Goal: Transaction & Acquisition: Book appointment/travel/reservation

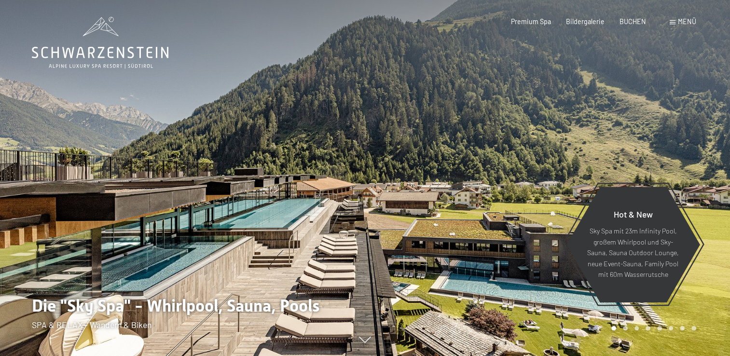
click at [685, 27] on div "Buchen Anfragen Premium Spa Bildergalerie BUCHEN Menü DE IT EN Gutschein Bilder…" at bounding box center [588, 22] width 215 height 10
click at [680, 23] on span "Menü" at bounding box center [687, 21] width 18 height 8
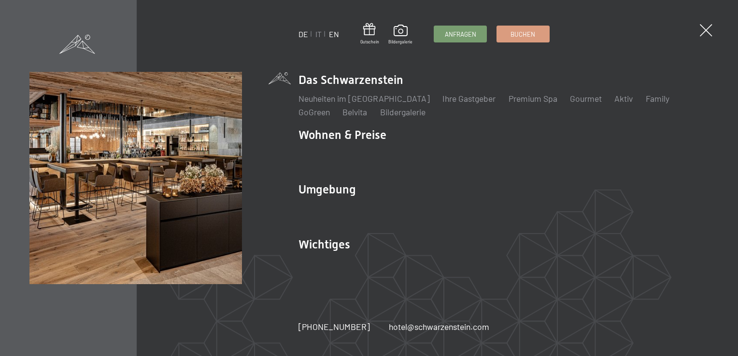
click at [329, 37] on link "EN" at bounding box center [334, 33] width 10 height 9
click at [334, 34] on link "EN" at bounding box center [334, 33] width 10 height 9
click at [334, 32] on link "EN" at bounding box center [334, 33] width 10 height 9
click at [706, 30] on span at bounding box center [706, 31] width 18 height 18
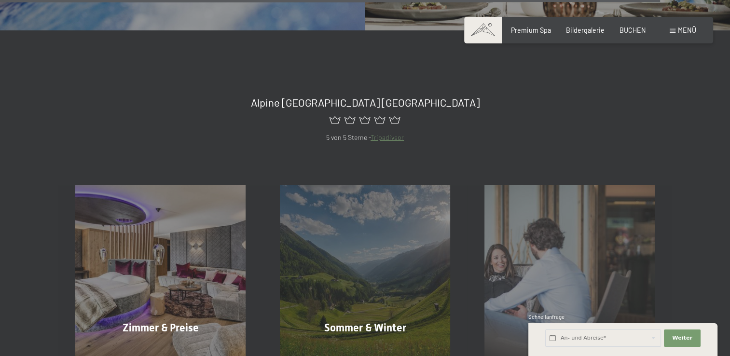
scroll to position [3546, 0]
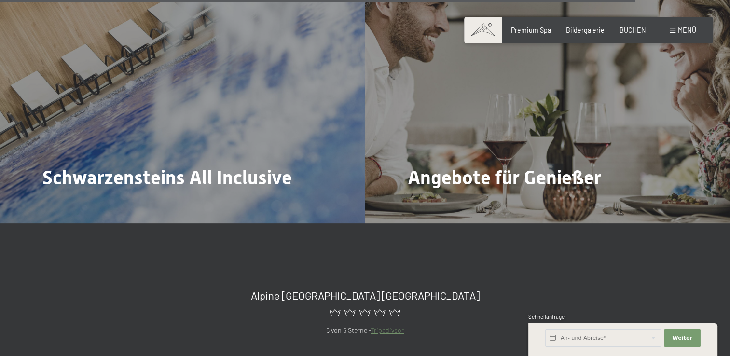
click at [683, 29] on span "Menü" at bounding box center [687, 30] width 18 height 8
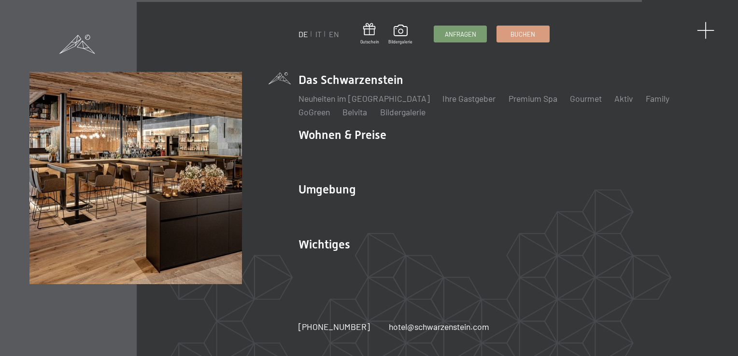
click at [707, 24] on span at bounding box center [706, 31] width 18 height 18
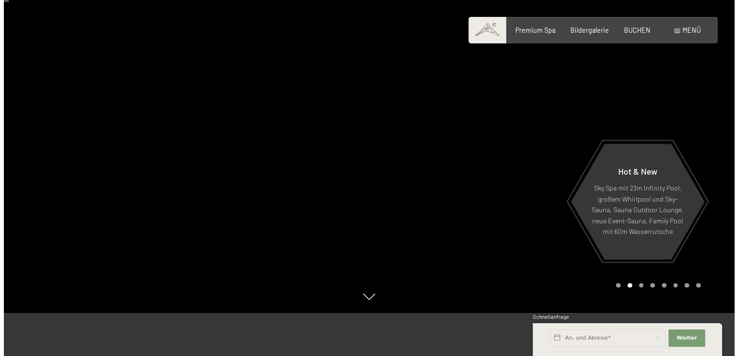
scroll to position [0, 0]
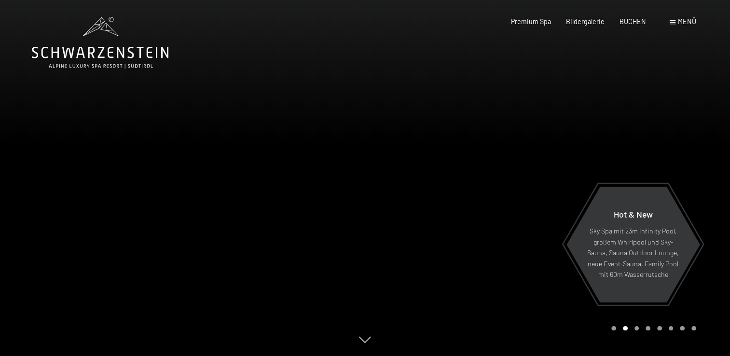
click at [684, 19] on span "Menü" at bounding box center [687, 21] width 18 height 8
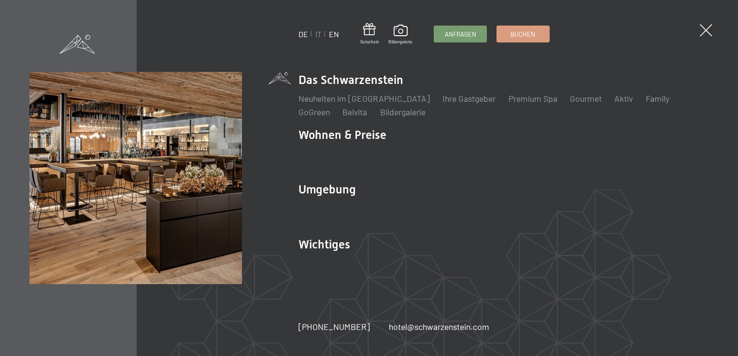
click at [330, 31] on link "EN" at bounding box center [334, 33] width 10 height 9
click at [527, 38] on link "Buchen" at bounding box center [523, 33] width 52 height 16
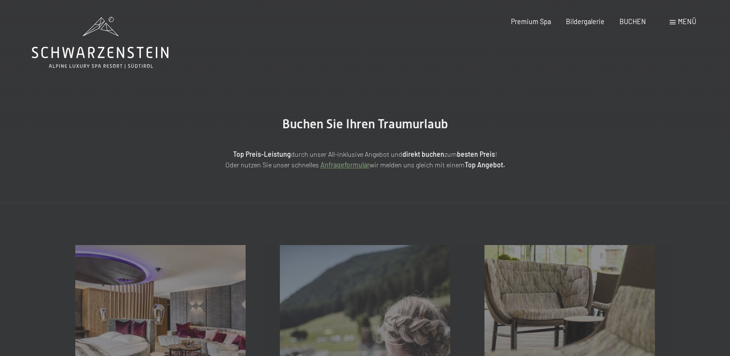
click at [686, 22] on span "Menü" at bounding box center [687, 21] width 18 height 8
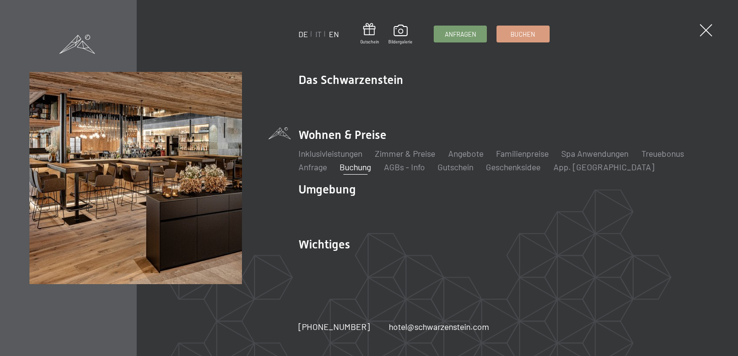
click at [334, 34] on link "EN" at bounding box center [334, 33] width 10 height 9
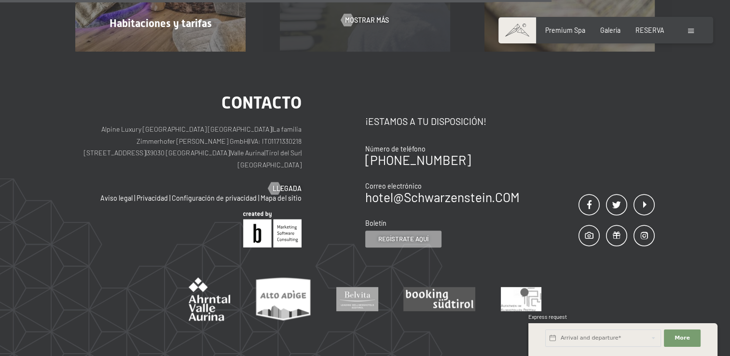
scroll to position [290, 0]
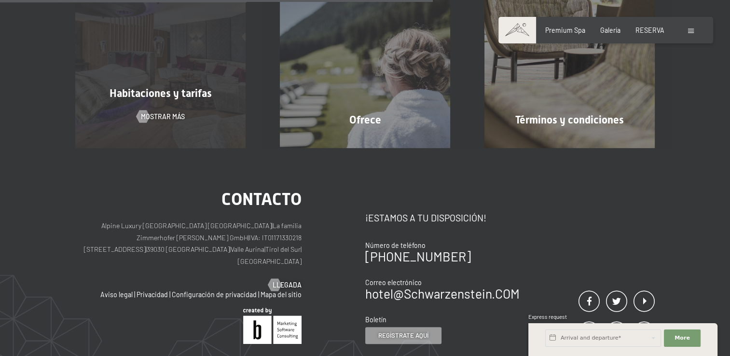
click at [170, 121] on div "Habitaciones y tarifas Mostrar más" at bounding box center [160, 62] width 205 height 170
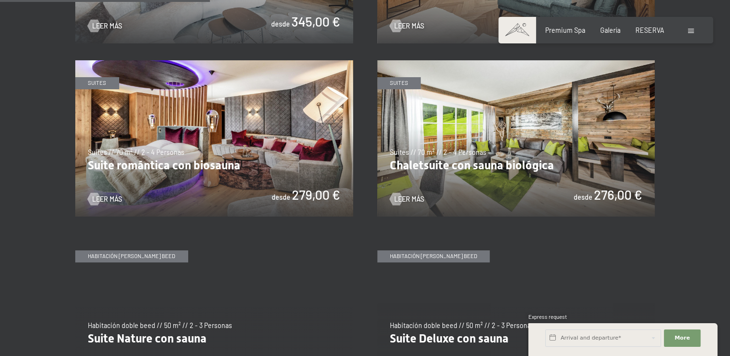
scroll to position [676, 0]
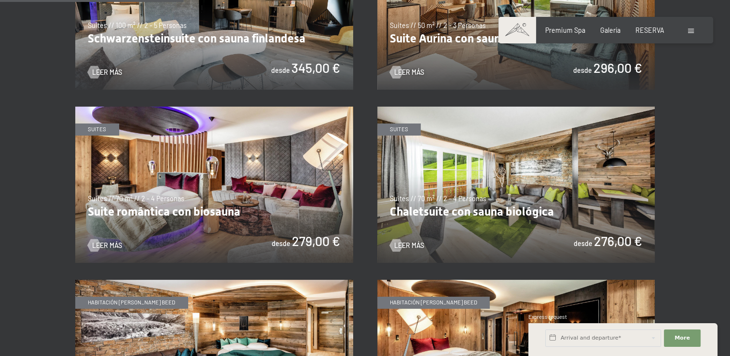
click at [161, 210] on img at bounding box center [214, 185] width 278 height 156
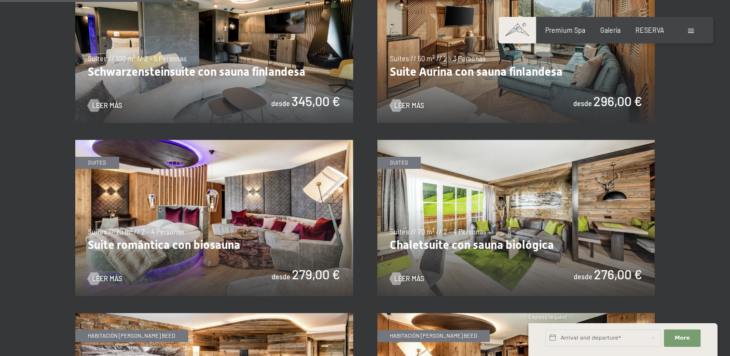
scroll to position [628, 0]
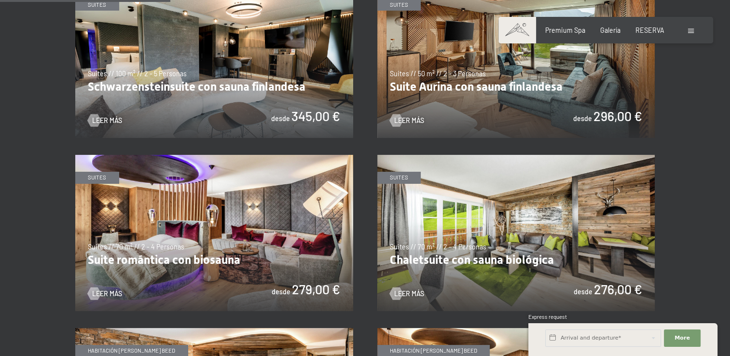
click at [148, 261] on img at bounding box center [214, 233] width 278 height 156
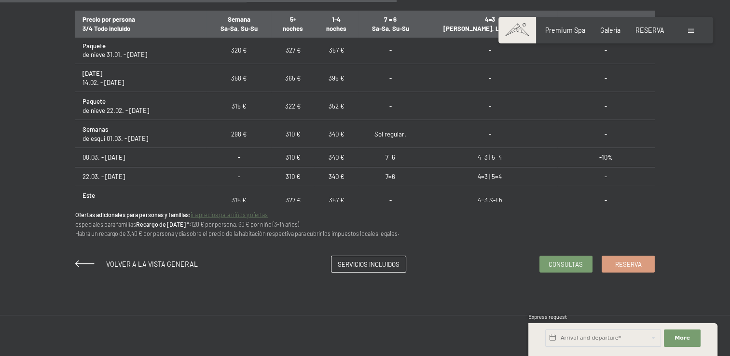
scroll to position [399, 0]
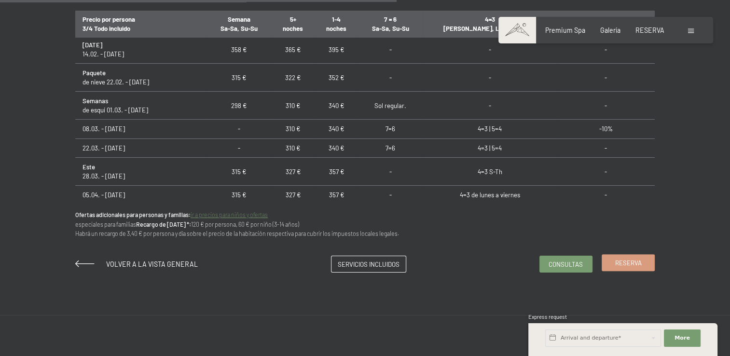
click at [633, 260] on span "Reserva" at bounding box center [628, 263] width 27 height 9
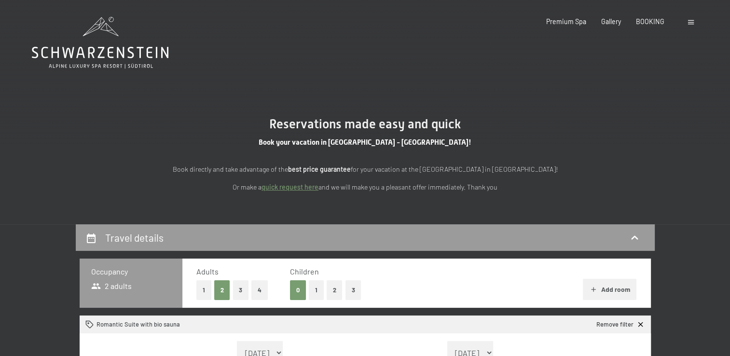
click at [206, 291] on button "1" at bounding box center [203, 290] width 15 height 20
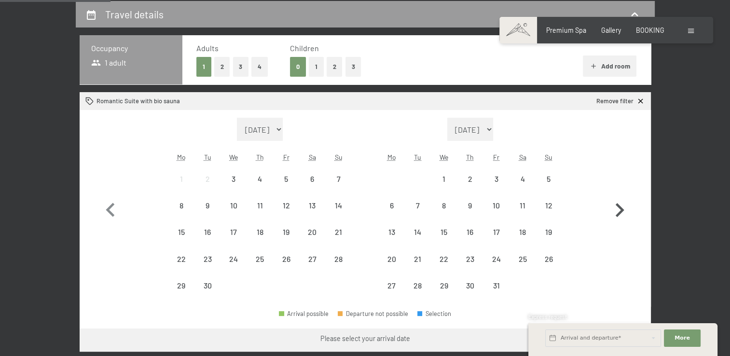
scroll to position [290, 0]
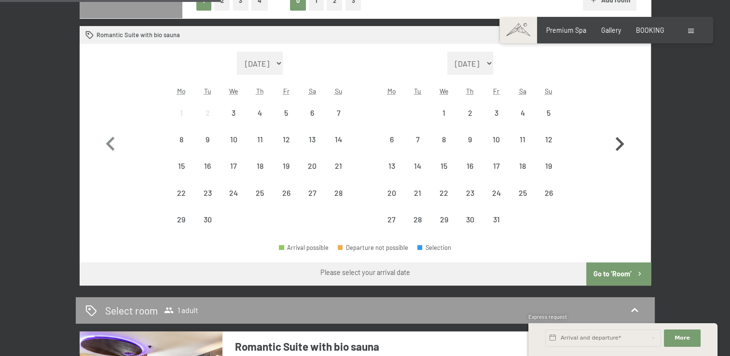
click at [616, 146] on icon "button" at bounding box center [620, 144] width 28 height 28
select select "[DATE]"
click at [616, 146] on icon "button" at bounding box center [620, 144] width 28 height 28
select select "[DATE]"
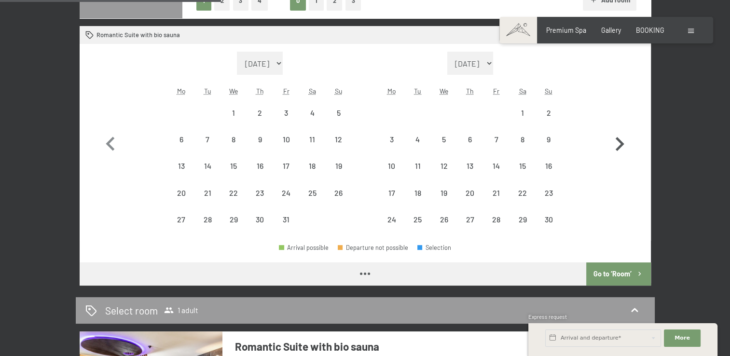
select select "[DATE]"
click at [420, 167] on div "16" at bounding box center [418, 174] width 24 height 24
select select "[DATE]"
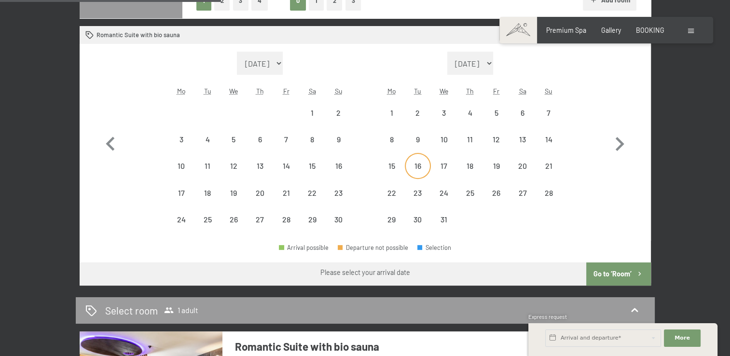
select select "[DATE]"
click at [547, 189] on div "28" at bounding box center [549, 201] width 24 height 24
select select "[DATE]"
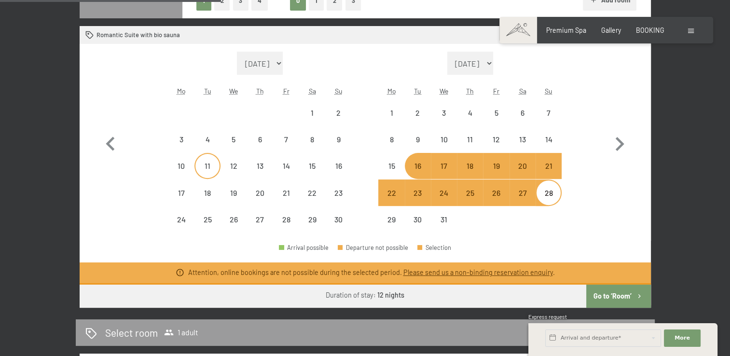
click at [207, 169] on div "11" at bounding box center [208, 174] width 24 height 24
select select "[DATE]"
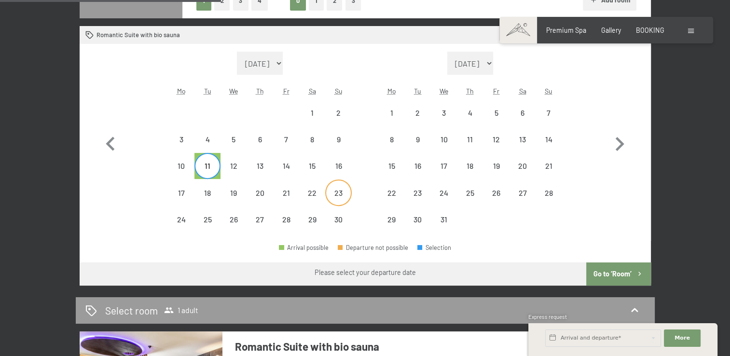
click at [336, 190] on div "23" at bounding box center [338, 201] width 24 height 24
select select "[DATE]"
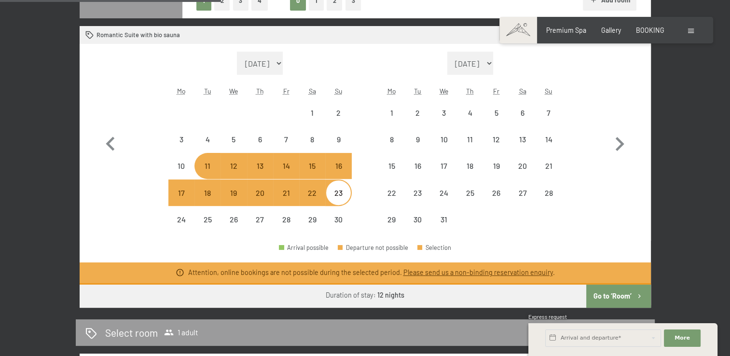
click at [627, 298] on button "Go to ‘Room’" at bounding box center [619, 296] width 64 height 23
select select "[DATE]"
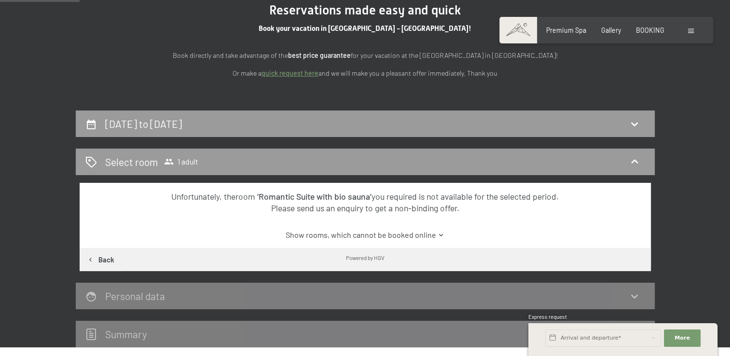
scroll to position [79, 0]
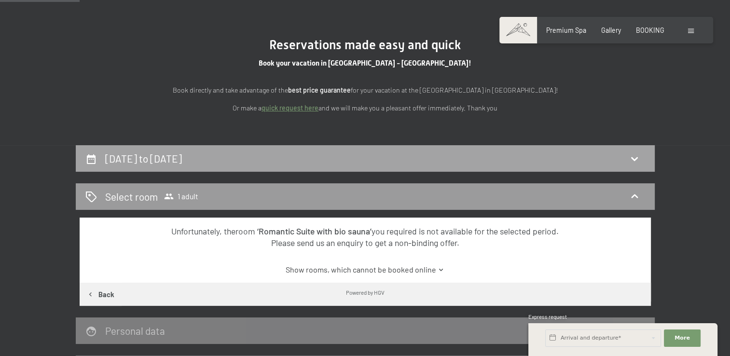
click at [182, 157] on h2 "[DATE] to [DATE]" at bounding box center [143, 159] width 77 height 12
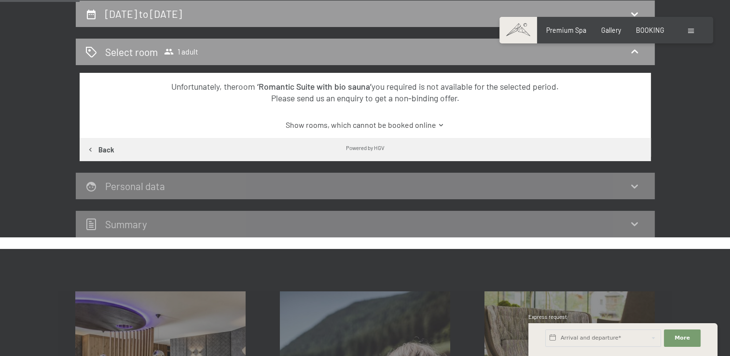
select select "[DATE]"
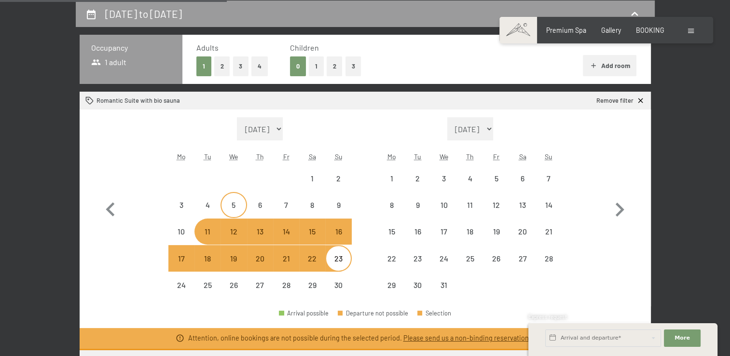
click at [234, 205] on div "5" at bounding box center [234, 213] width 24 height 24
select select "[DATE]"
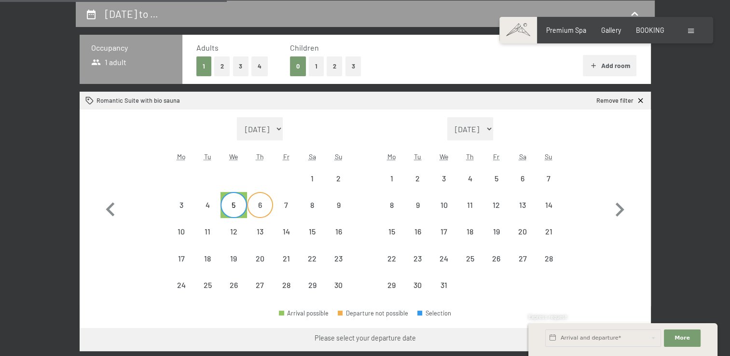
click at [266, 208] on div "6" at bounding box center [260, 213] width 24 height 24
select select "[DATE]"
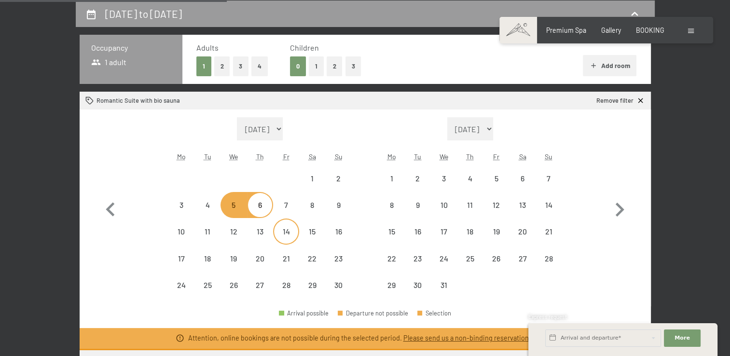
click at [282, 236] on div "14" at bounding box center [286, 240] width 24 height 24
select select "[DATE]"
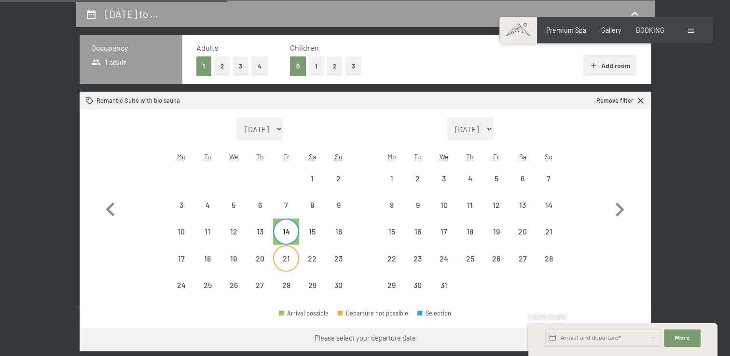
click at [294, 253] on div "21" at bounding box center [286, 258] width 24 height 24
select select "[DATE]"
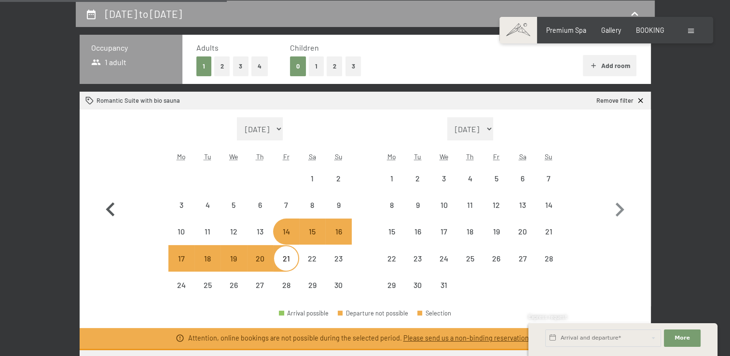
click at [114, 210] on icon "button" at bounding box center [111, 210] width 28 height 28
select select "[DATE]"
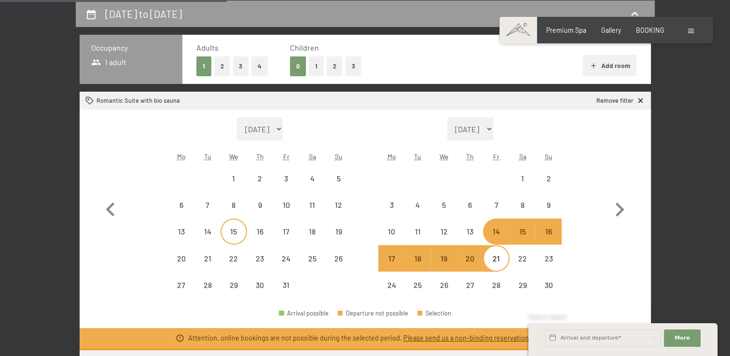
click at [227, 228] on div "15" at bounding box center [234, 240] width 24 height 24
select select "[DATE]"
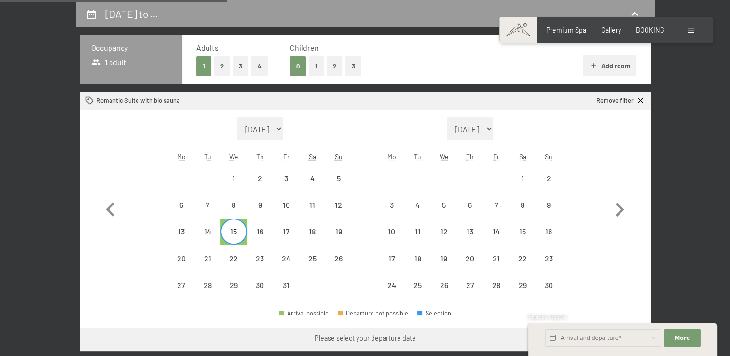
click at [273, 233] on div "17" at bounding box center [286, 232] width 26 height 26
select select "[DATE]"
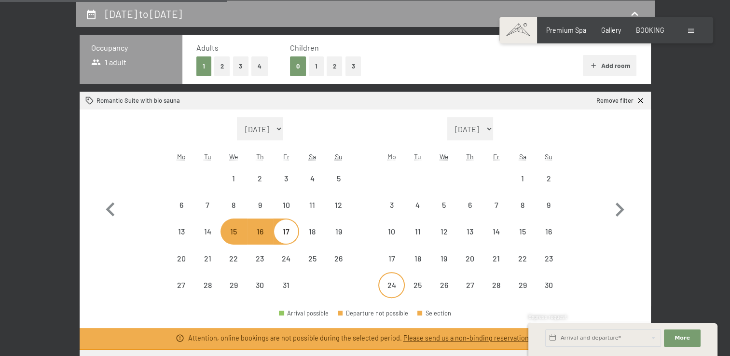
click at [392, 284] on div "24" at bounding box center [391, 293] width 24 height 24
select select "[DATE]"
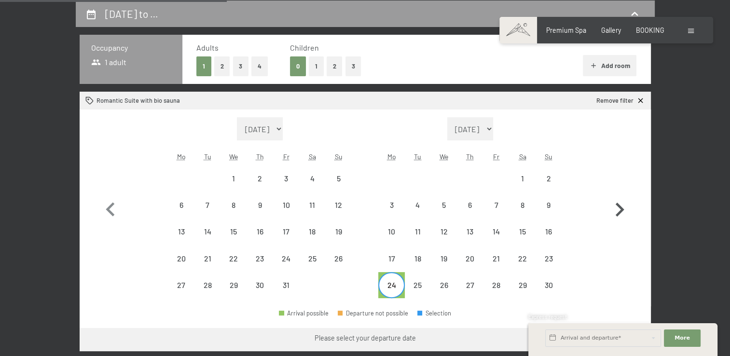
click at [620, 209] on icon "button" at bounding box center [620, 210] width 28 height 28
select select "[DATE]"
click at [620, 209] on icon "button" at bounding box center [620, 210] width 28 height 28
select select "[DATE]"
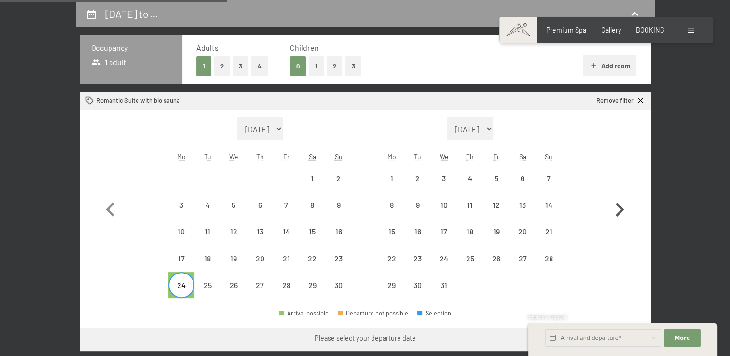
select select "[DATE]"
click at [615, 207] on icon "button" at bounding box center [620, 210] width 28 height 28
select select "[DATE]"
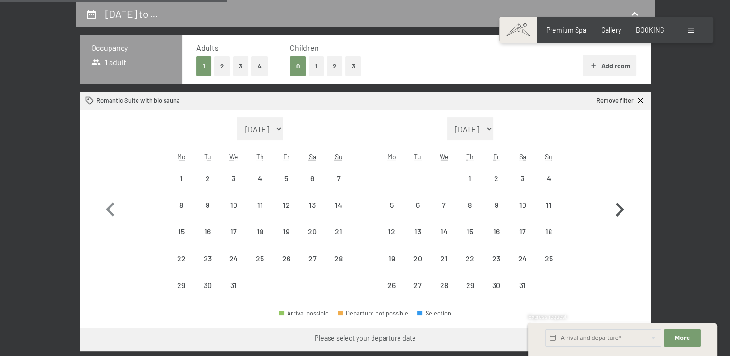
select select "[DATE]"
click at [620, 209] on icon "button" at bounding box center [620, 210] width 28 height 28
select select "[DATE]"
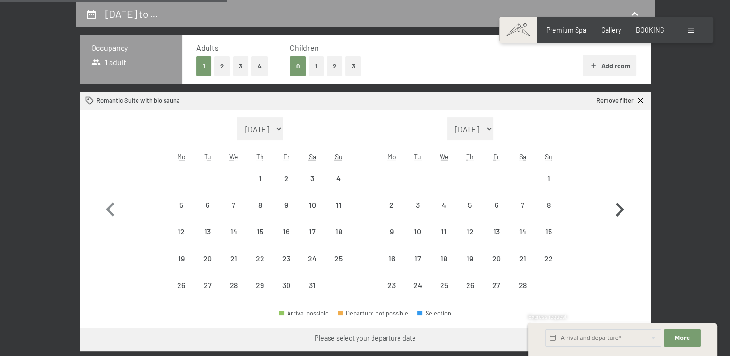
select select "[DATE]"
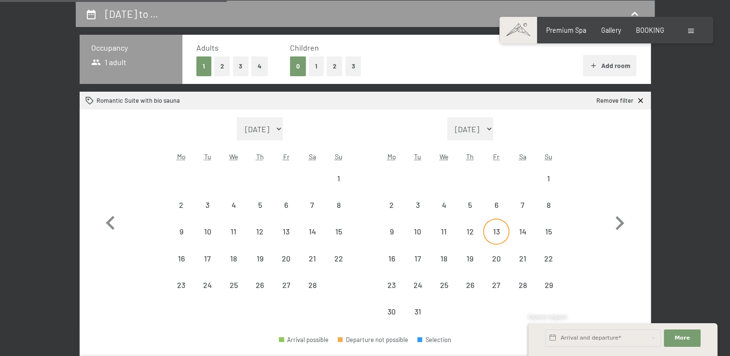
select select "[DATE]"
click at [114, 219] on icon "button" at bounding box center [111, 224] width 28 height 28
select select "[DATE]"
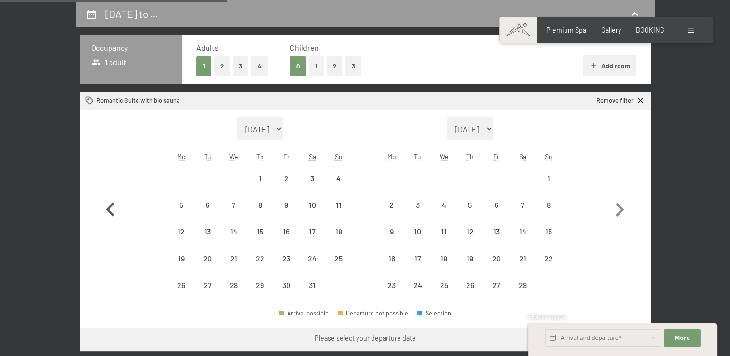
click at [114, 219] on icon "button" at bounding box center [111, 210] width 28 height 28
select select "[DATE]"
click at [114, 219] on icon "button" at bounding box center [111, 210] width 28 height 28
select select "[DATE]"
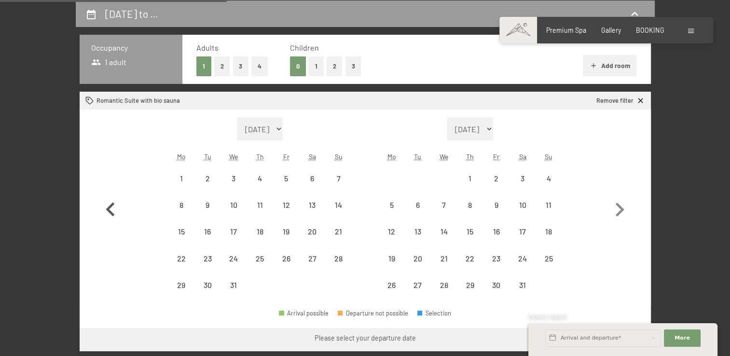
select select "[DATE]"
click at [114, 219] on icon "button" at bounding box center [111, 210] width 28 height 28
select select "[DATE]"
click at [114, 219] on icon "button" at bounding box center [111, 210] width 28 height 28
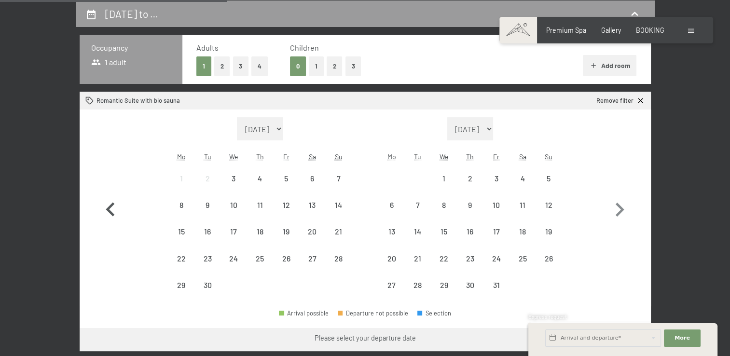
click at [114, 219] on icon "button" at bounding box center [111, 210] width 28 height 28
click at [391, 207] on div "6" at bounding box center [391, 213] width 24 height 24
click at [521, 229] on div "18" at bounding box center [523, 240] width 24 height 24
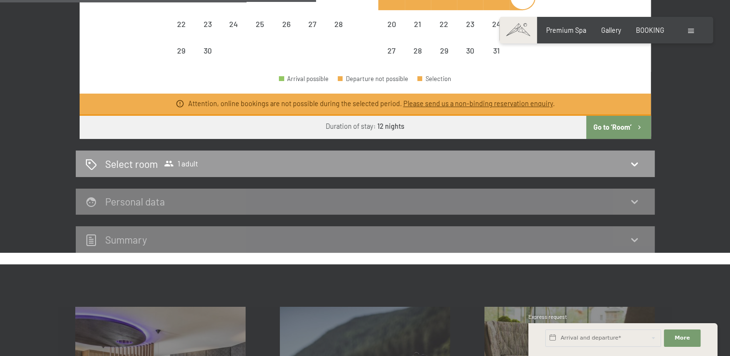
scroll to position [417, 0]
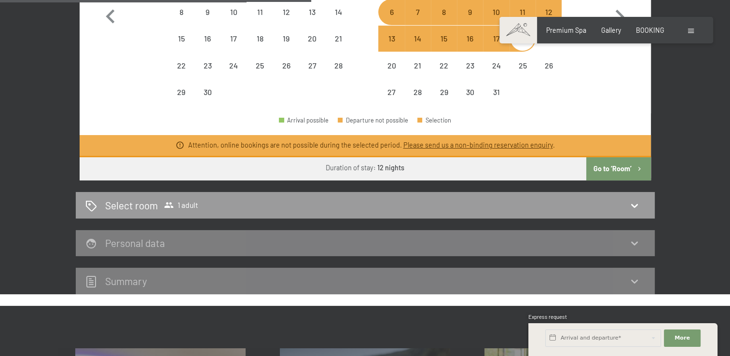
click at [615, 168] on button "Go to ‘Room’" at bounding box center [619, 168] width 64 height 23
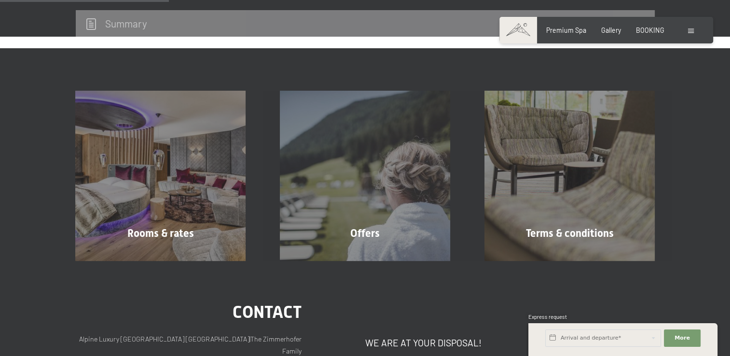
scroll to position [224, 0]
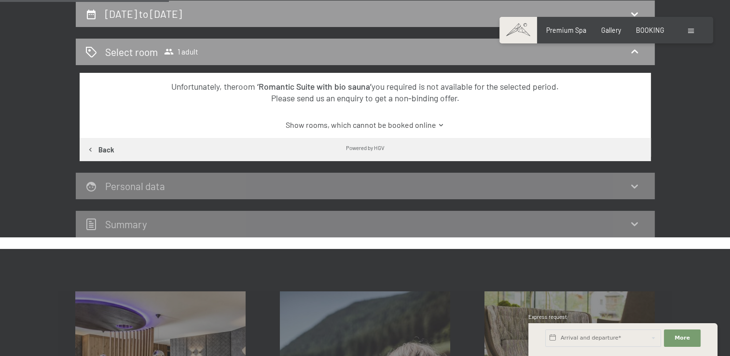
click at [612, 188] on div "Personal data" at bounding box center [365, 186] width 560 height 14
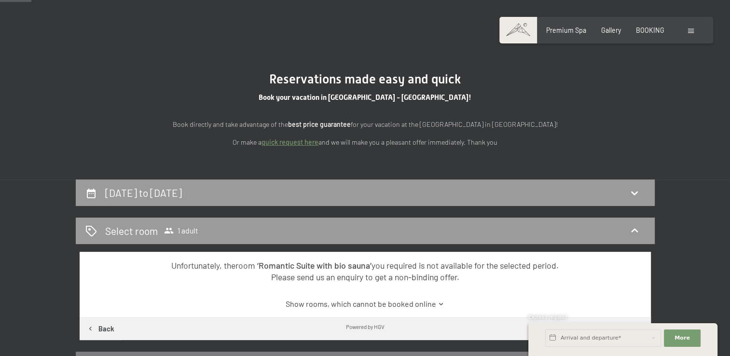
scroll to position [31, 0]
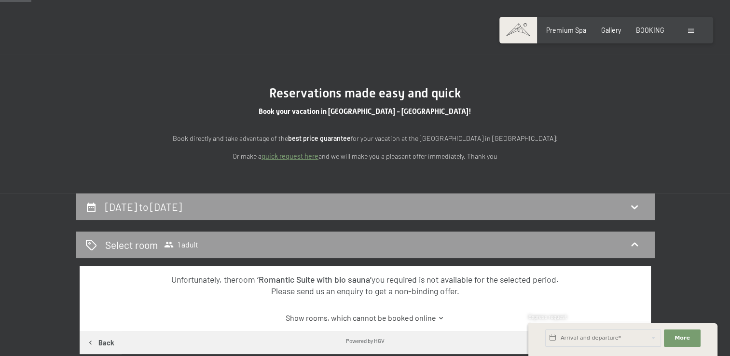
click at [316, 198] on div "[DATE] to [DATE]" at bounding box center [365, 207] width 579 height 27
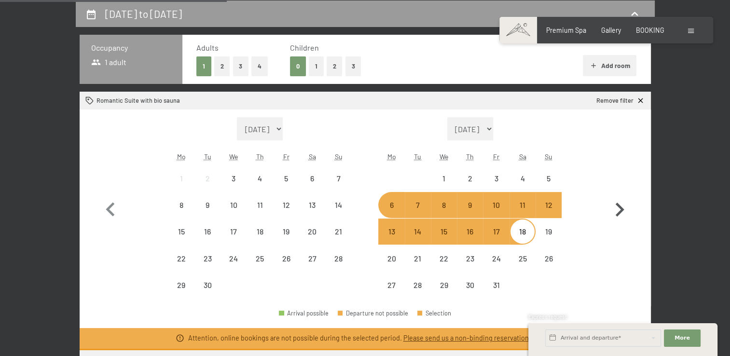
click at [618, 209] on icon "button" at bounding box center [620, 210] width 28 height 28
select select "[DATE]"
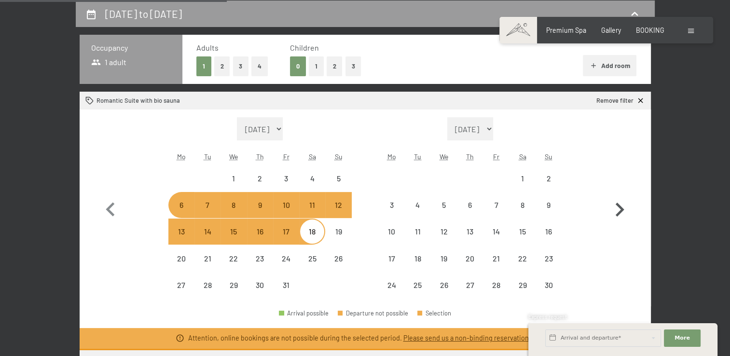
click at [618, 209] on icon "button" at bounding box center [620, 210] width 28 height 28
select select "[DATE]"
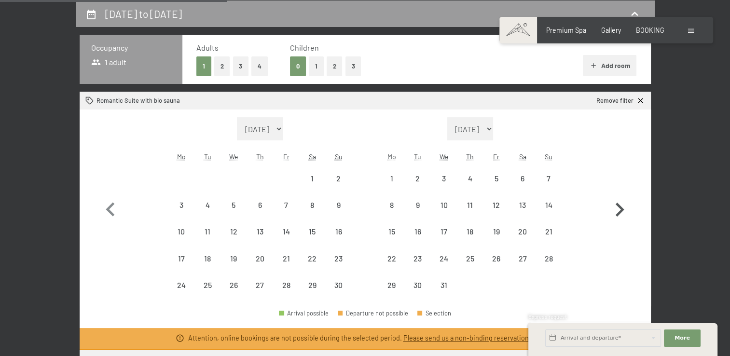
click at [618, 209] on icon "button" at bounding box center [620, 210] width 28 height 28
select select "[DATE]"
click at [618, 209] on icon "button" at bounding box center [620, 210] width 28 height 28
select select "[DATE]"
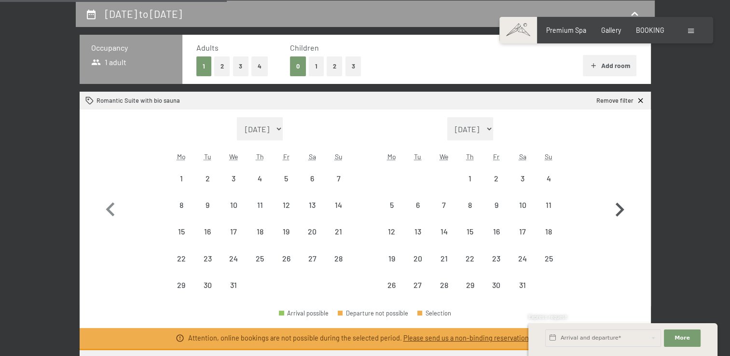
select select "[DATE]"
click at [393, 258] on div "16" at bounding box center [391, 267] width 24 height 24
select select "[DATE]"
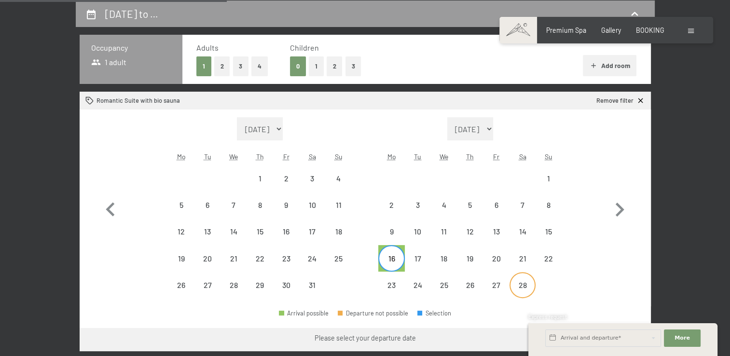
click at [521, 288] on div "28" at bounding box center [523, 293] width 24 height 24
select select "[DATE]"
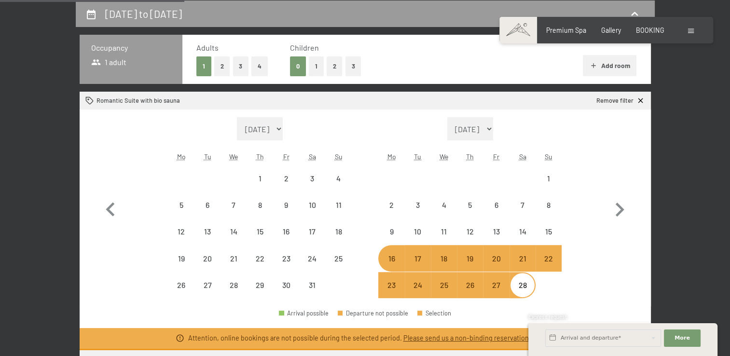
scroll to position [321, 0]
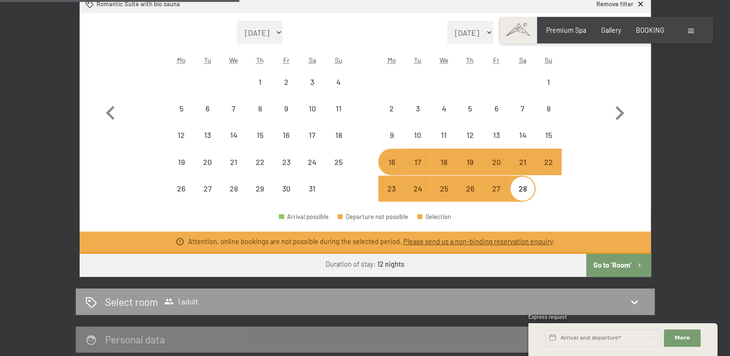
click at [379, 262] on b "12 nights" at bounding box center [390, 264] width 27 height 8
click at [280, 292] on div "Select room 1 adult" at bounding box center [365, 302] width 579 height 27
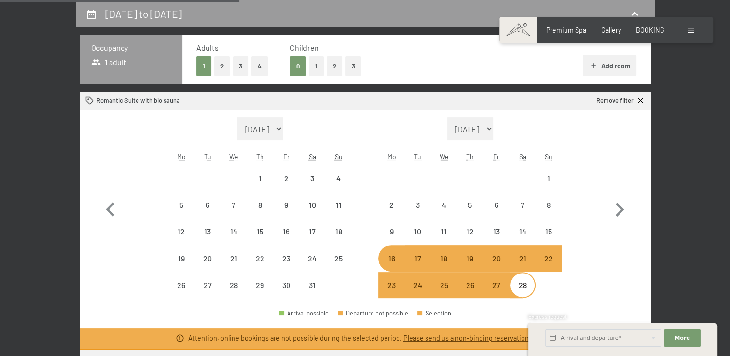
select select "[DATE]"
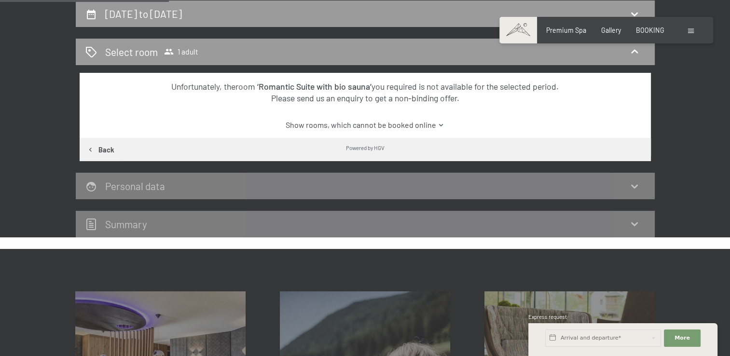
click at [254, 186] on div "Personal data" at bounding box center [365, 186] width 560 height 14
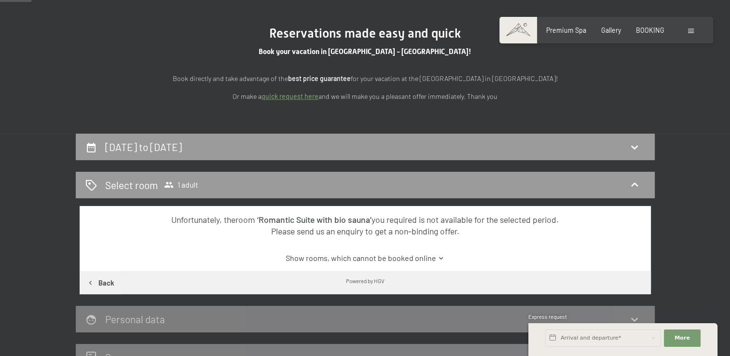
scroll to position [31, 0]
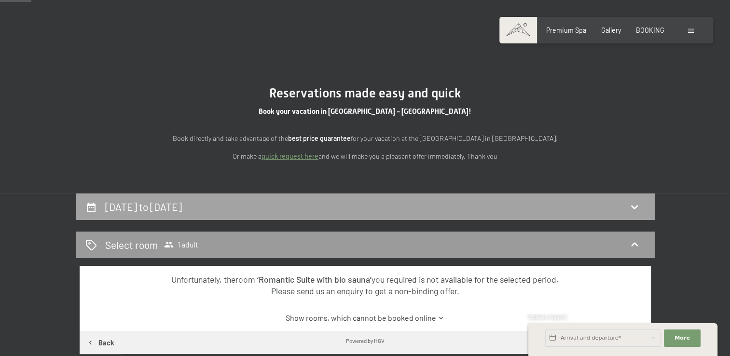
click at [451, 197] on div "[DATE] to [DATE]" at bounding box center [365, 207] width 579 height 27
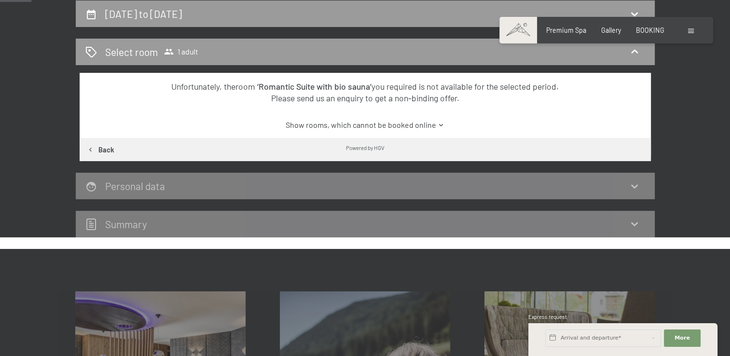
select select "[DATE]"
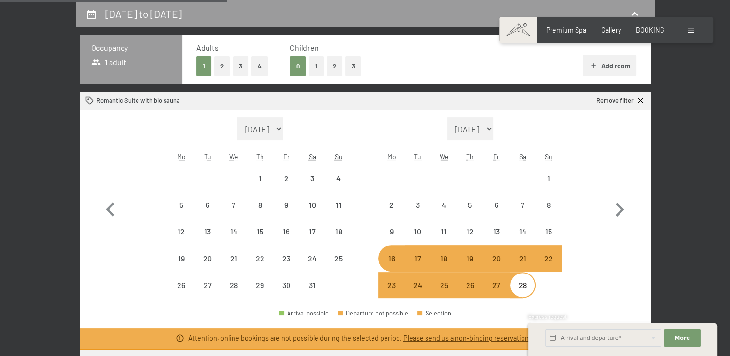
click at [218, 69] on button "2" at bounding box center [222, 66] width 16 height 20
select select "[DATE]"
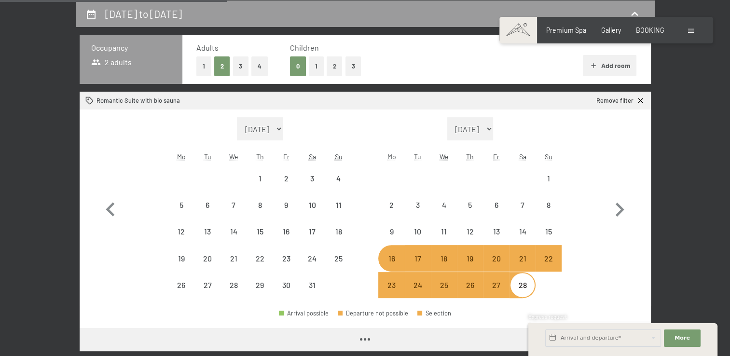
select select "[DATE]"
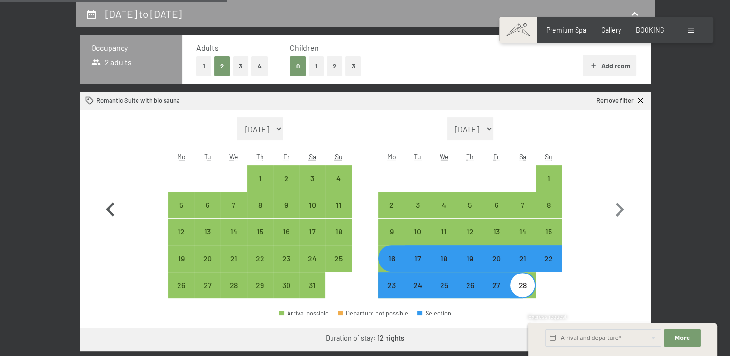
click at [118, 203] on icon "button" at bounding box center [111, 210] width 28 height 28
select select "[DATE]"
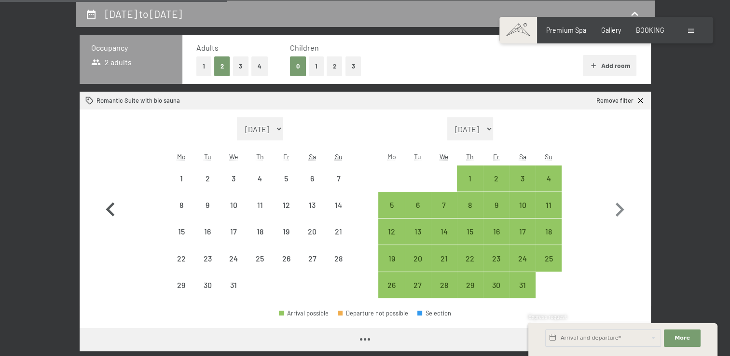
select select "[DATE]"
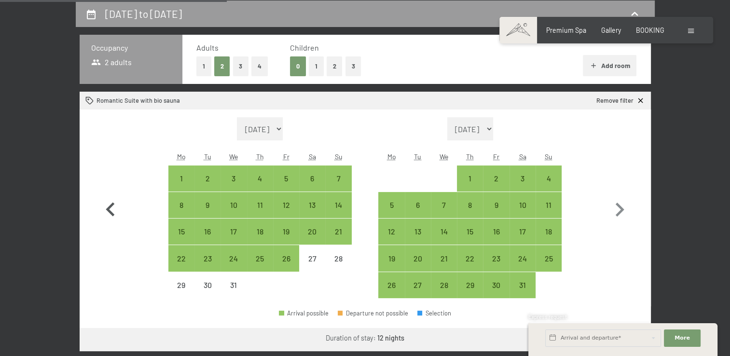
click at [111, 208] on icon "button" at bounding box center [111, 210] width 28 height 28
select select "[DATE]"
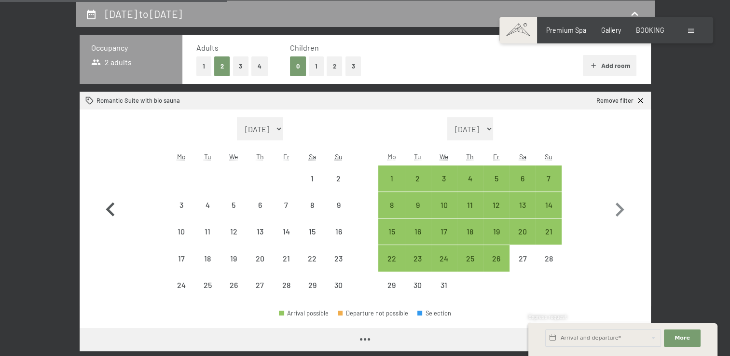
select select "[DATE]"
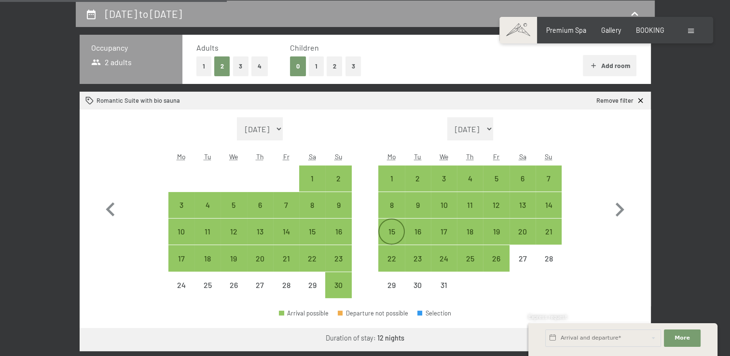
click at [391, 235] on div "15" at bounding box center [391, 240] width 24 height 24
select select "[DATE]"
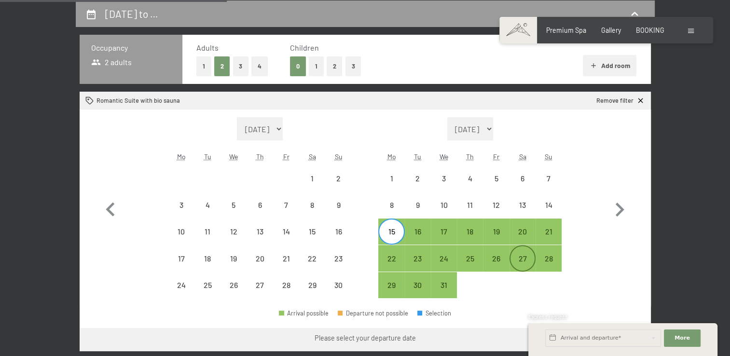
click at [521, 257] on div "27" at bounding box center [523, 267] width 24 height 24
select select "[DATE]"
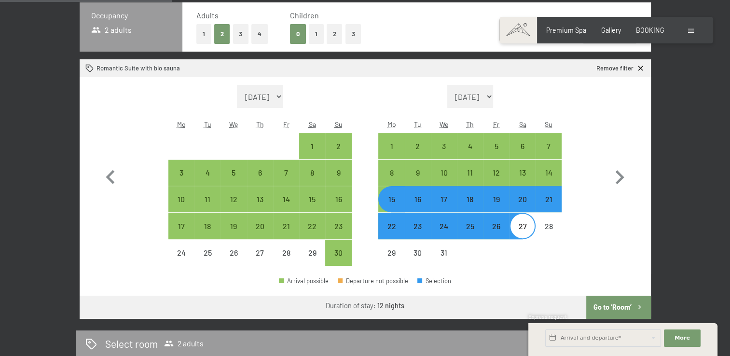
scroll to position [272, 0]
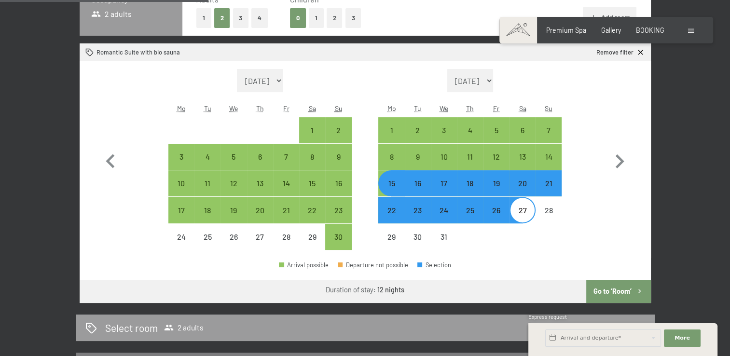
click at [610, 294] on button "Go to ‘Room’" at bounding box center [619, 291] width 64 height 23
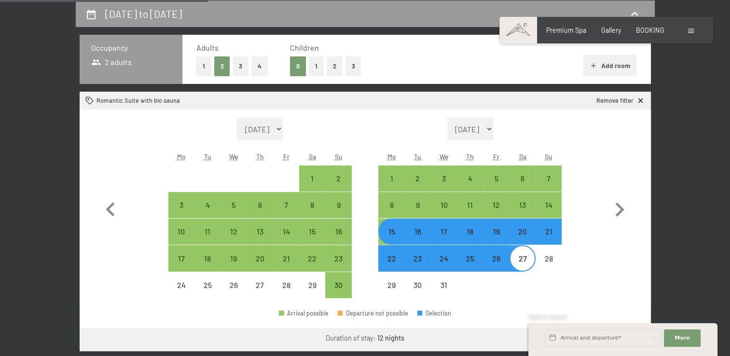
select select "[DATE]"
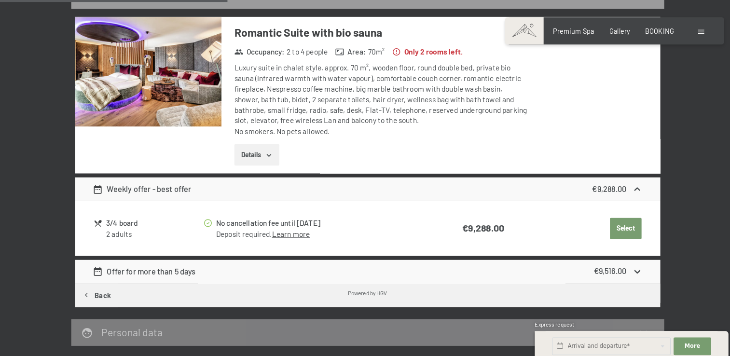
scroll to position [104, 0]
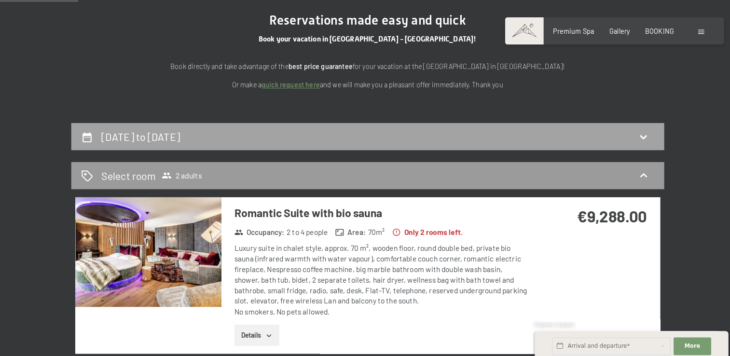
click at [182, 132] on h2 "[DATE] to [DATE]" at bounding box center [143, 133] width 77 height 12
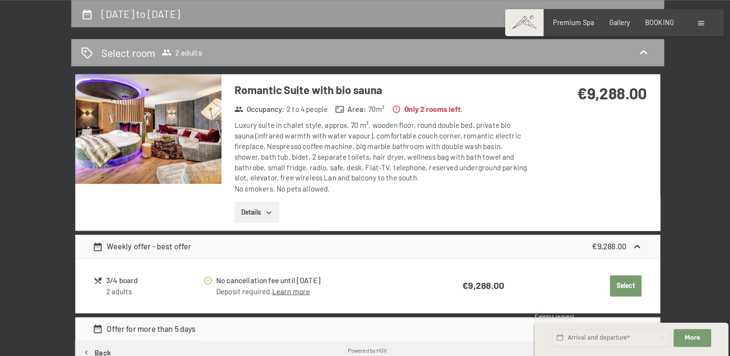
select select "[DATE]"
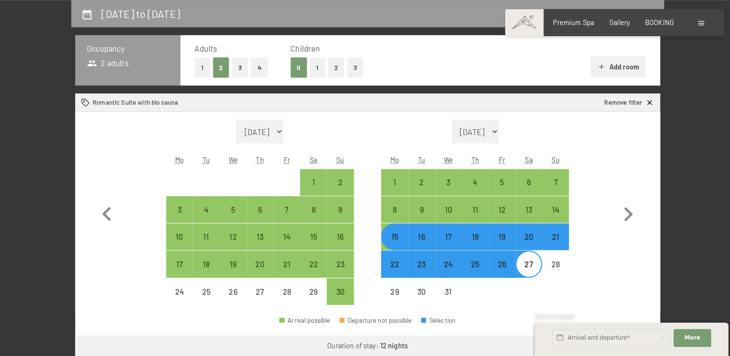
click at [394, 243] on div "15" at bounding box center [391, 248] width 24 height 24
select select "[DATE]"
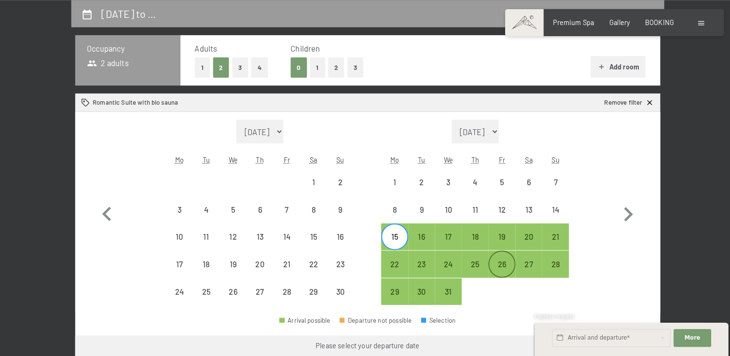
click at [493, 265] on div "26" at bounding box center [496, 275] width 24 height 24
select select "[DATE]"
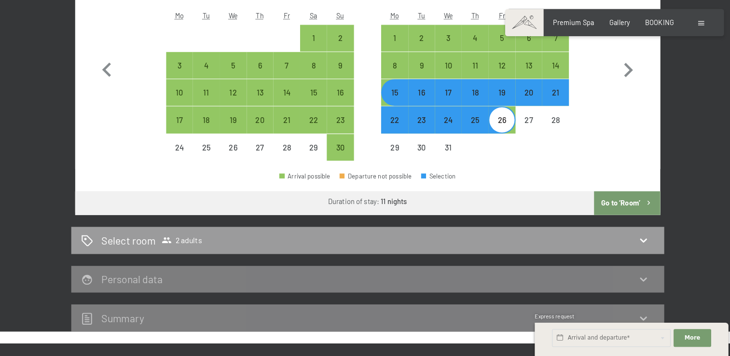
click at [611, 201] on button "Go to ‘Room’" at bounding box center [619, 206] width 64 height 23
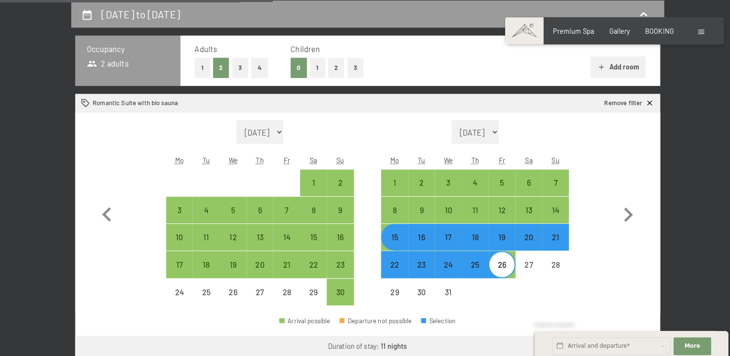
select select "[DATE]"
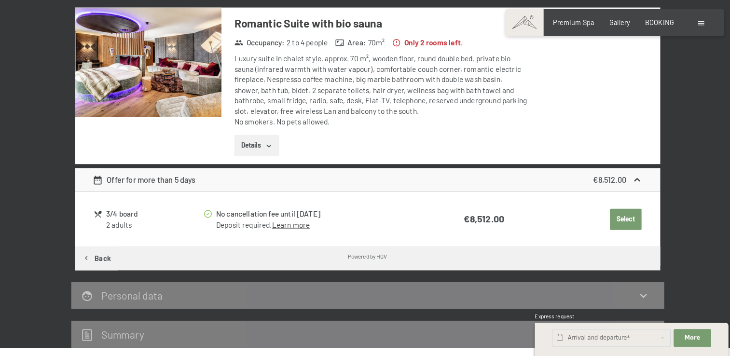
scroll to position [285, 0]
